Goal: Navigation & Orientation: Find specific page/section

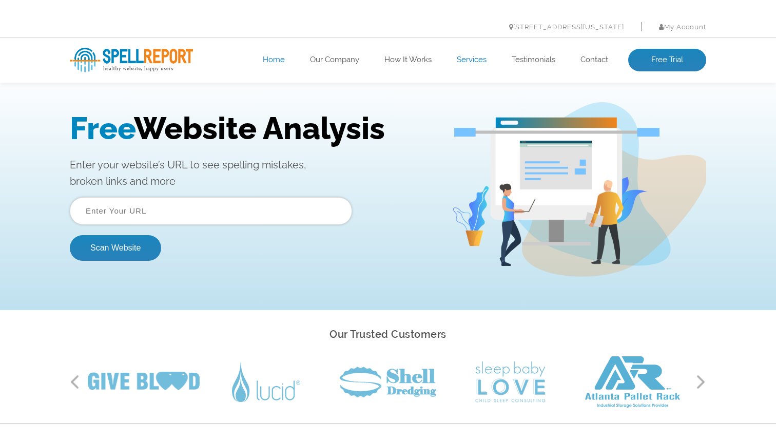
click at [458, 60] on link "Services" at bounding box center [472, 60] width 30 height 10
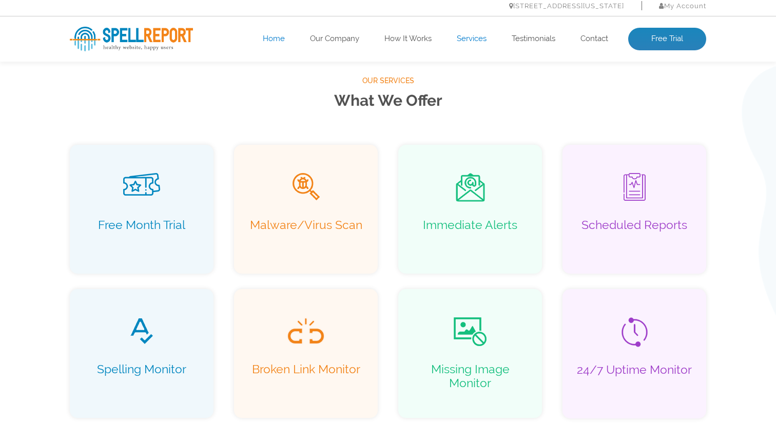
scroll to position [1337, 0]
